Goal: Complete application form

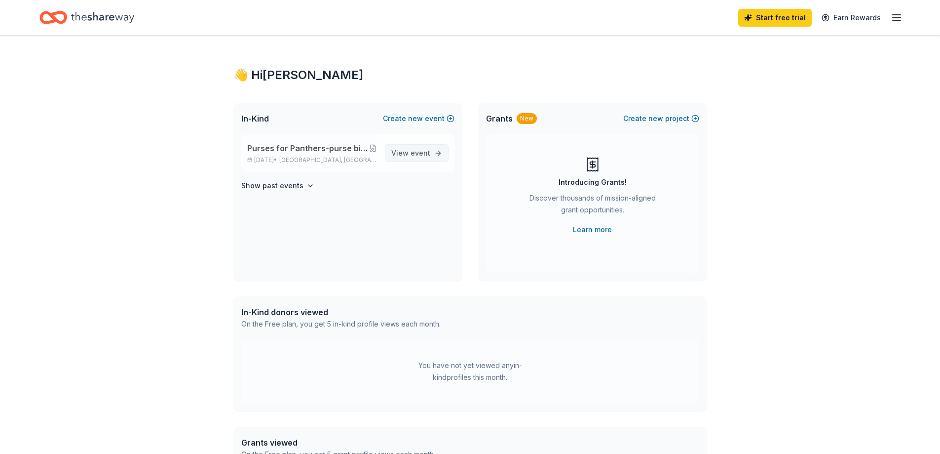
click at [411, 154] on span "View event" at bounding box center [410, 153] width 39 height 12
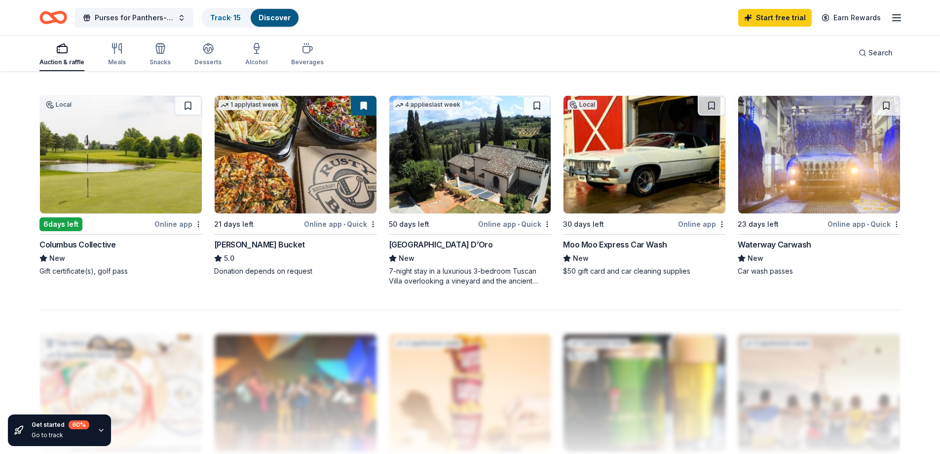
scroll to position [691, 0]
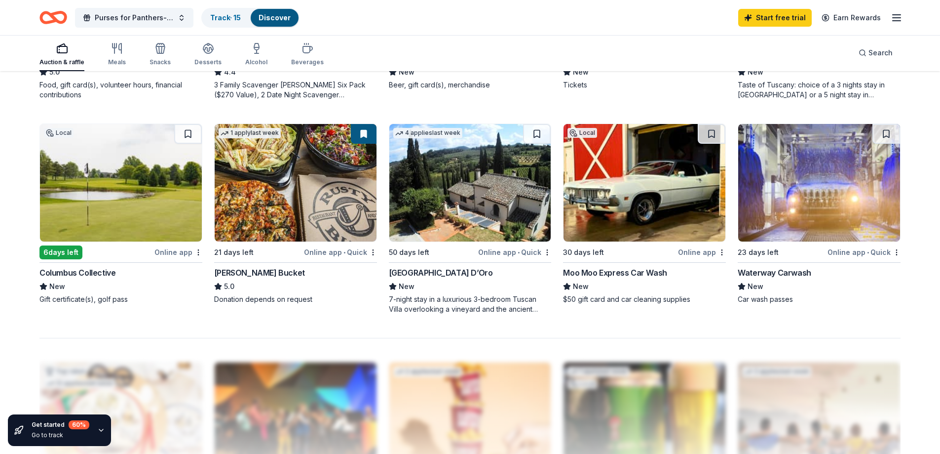
click at [610, 273] on div "Moo Moo Express Car Wash" at bounding box center [615, 273] width 104 height 12
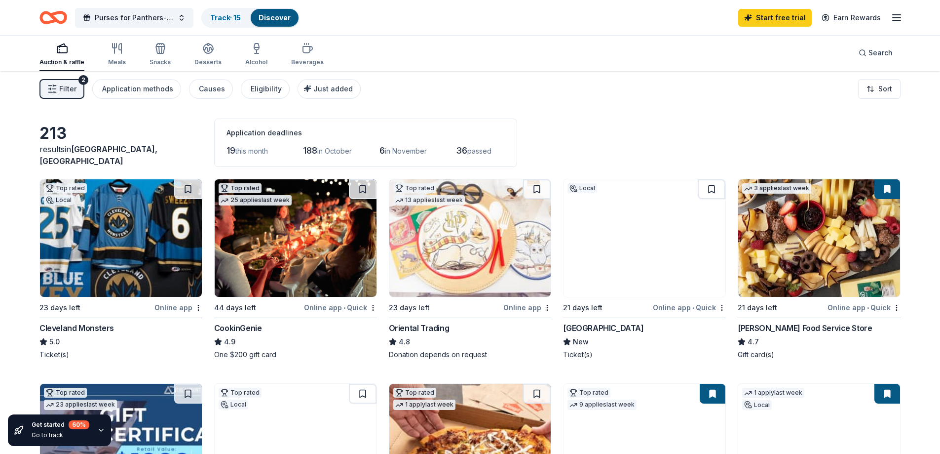
scroll to position [0, 0]
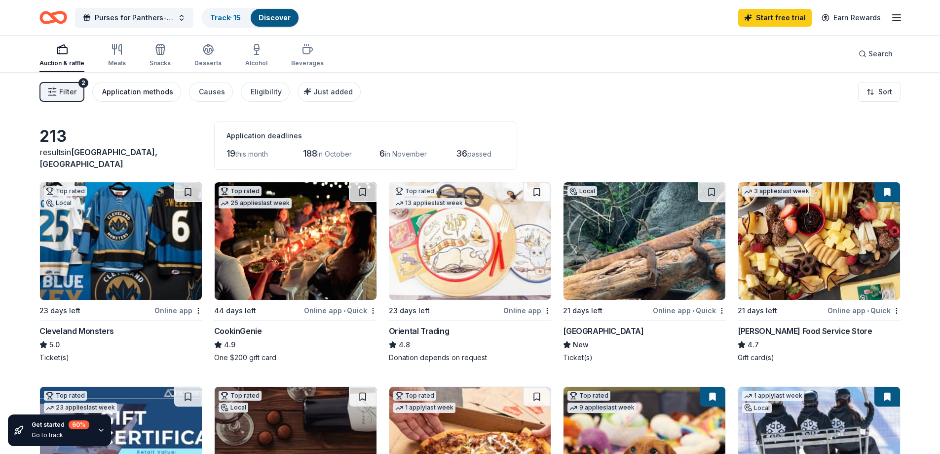
click at [131, 92] on div "Application methods" at bounding box center [137, 92] width 71 height 12
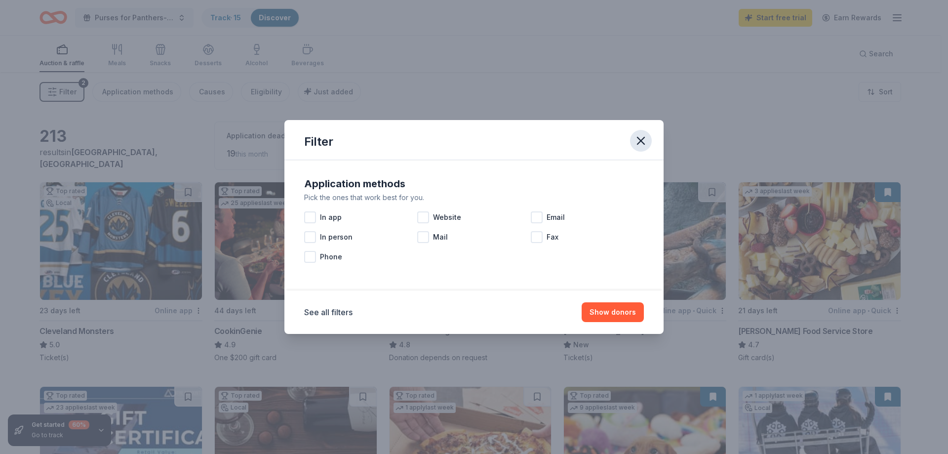
click at [646, 141] on icon "button" at bounding box center [641, 141] width 14 height 14
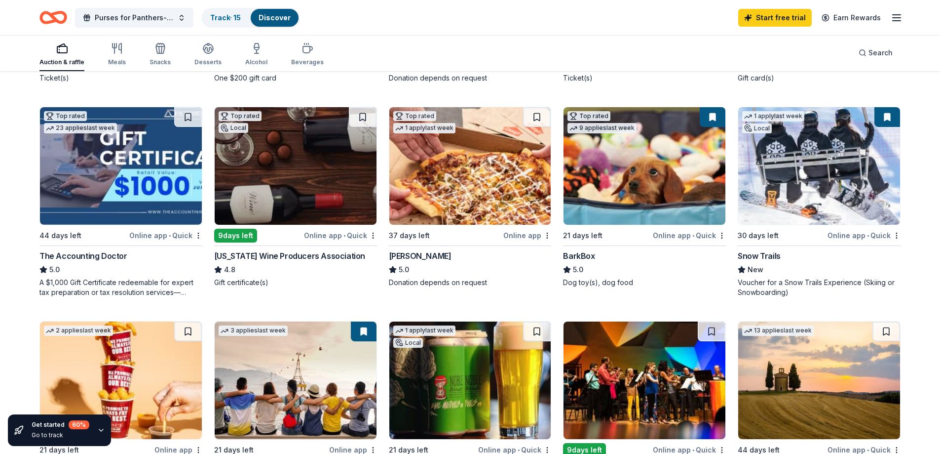
scroll to position [247, 0]
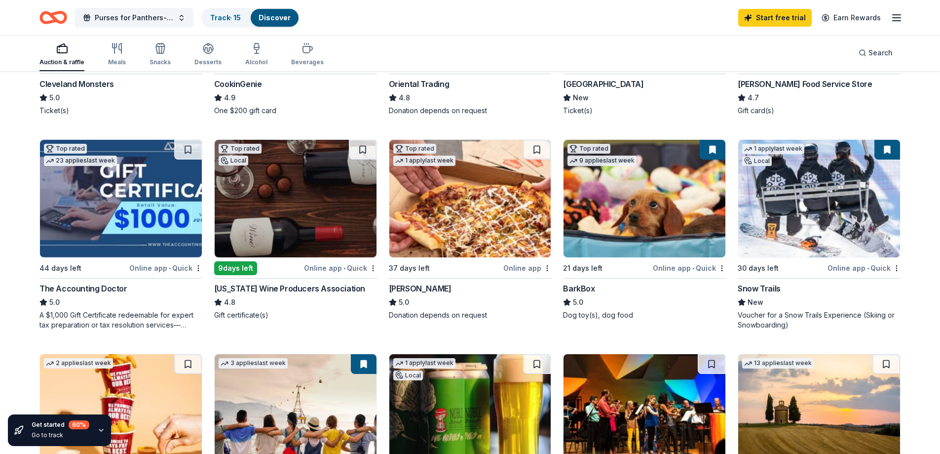
click at [275, 291] on div "[US_STATE] Wine Producers Association" at bounding box center [289, 288] width 151 height 12
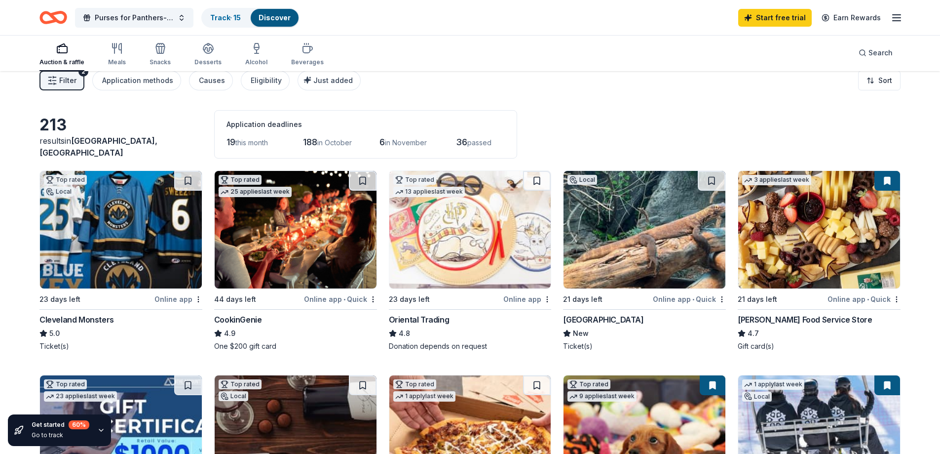
scroll to position [0, 0]
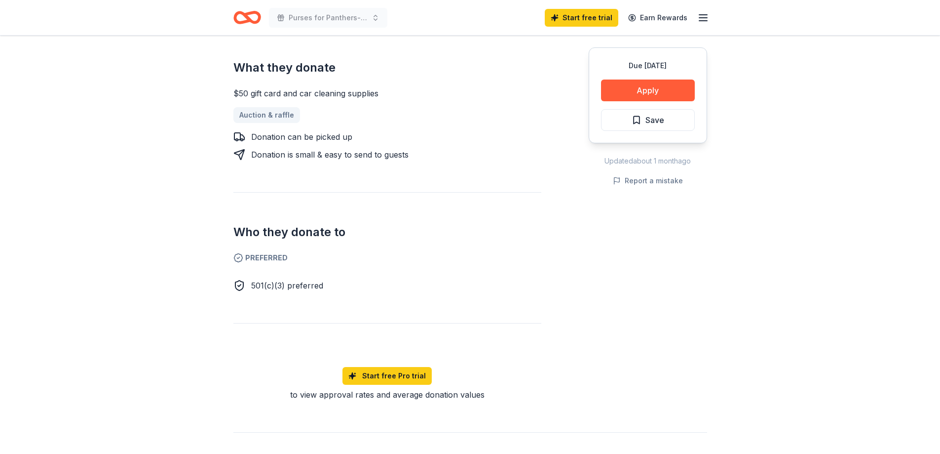
scroll to position [197, 0]
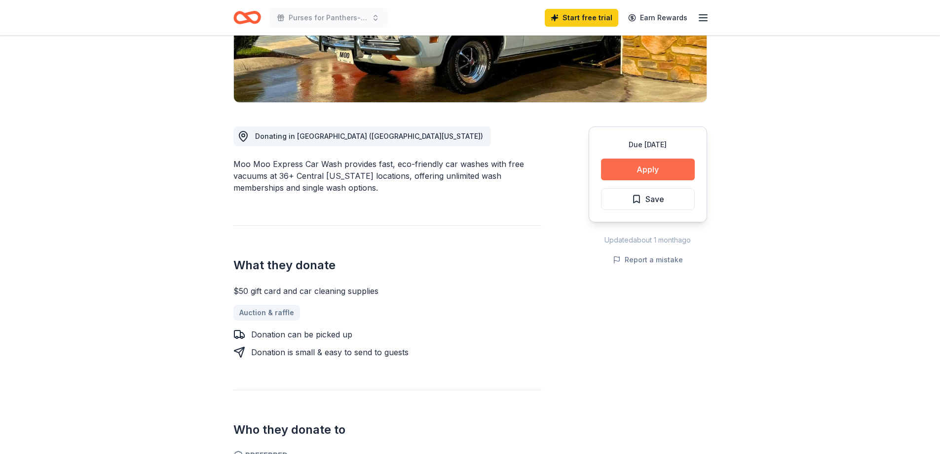
click at [653, 162] on button "Apply" at bounding box center [648, 169] width 94 height 22
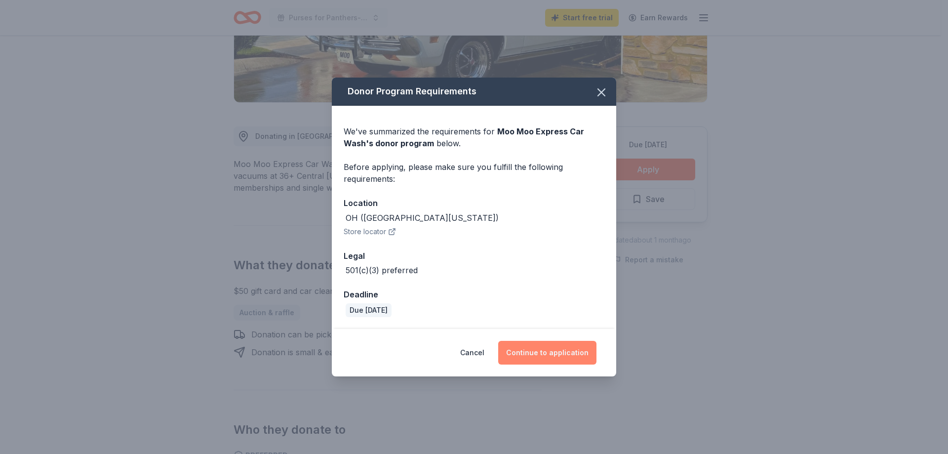
click at [575, 349] on button "Continue to application" at bounding box center [547, 353] width 98 height 24
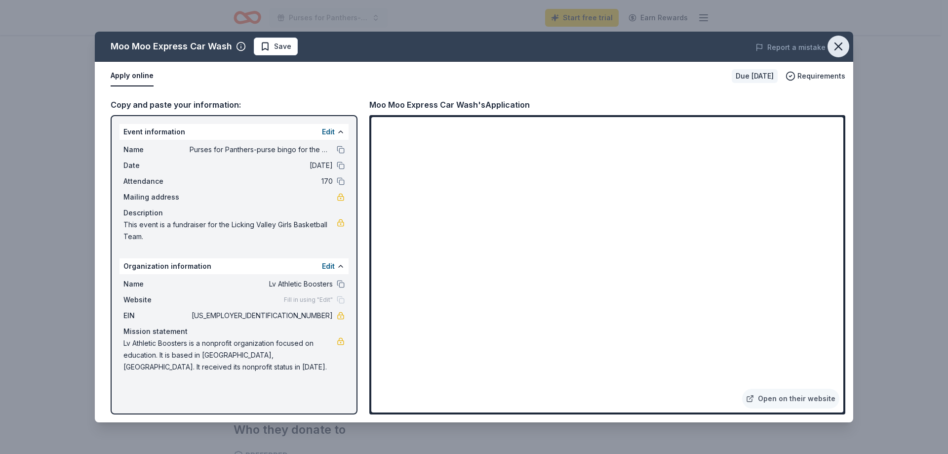
click at [835, 46] on icon "button" at bounding box center [838, 46] width 14 height 14
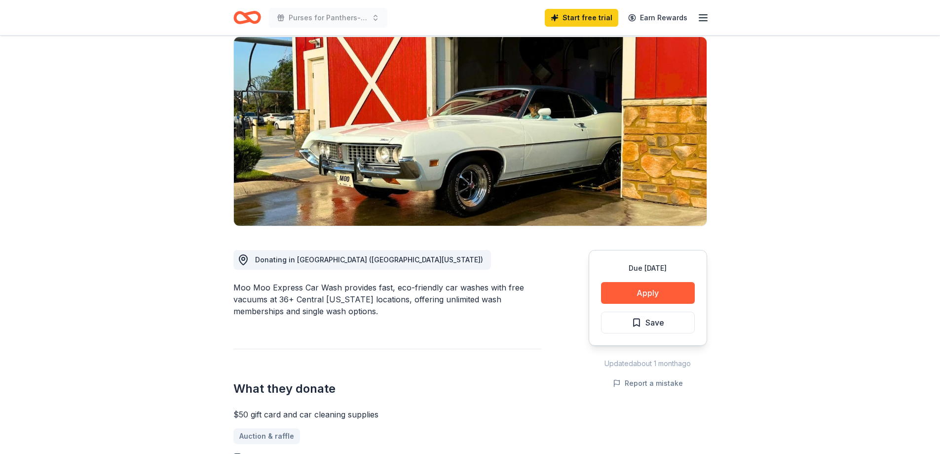
scroll to position [0, 0]
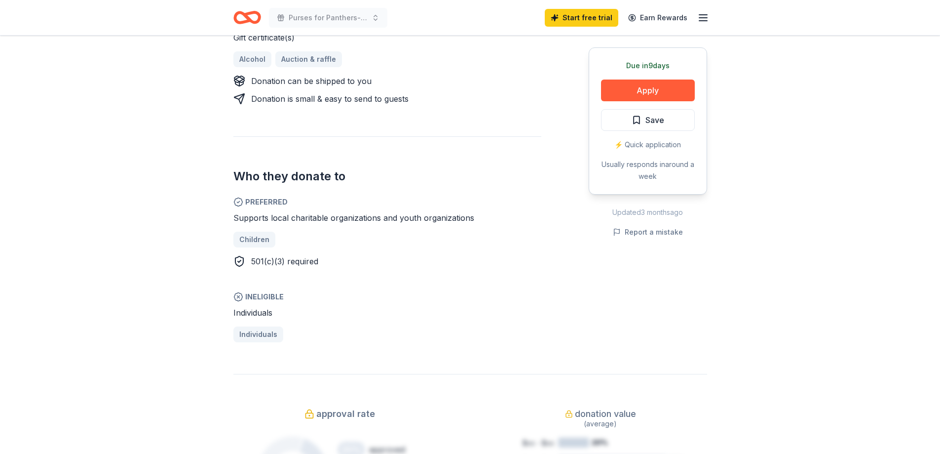
scroll to position [494, 0]
